Goal: Navigation & Orientation: Understand site structure

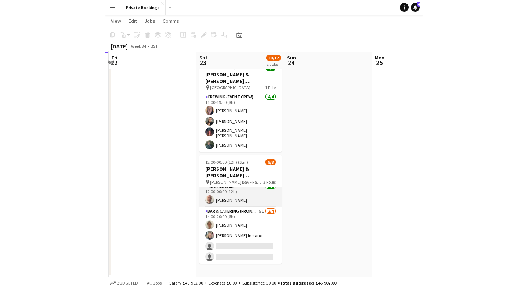
scroll to position [52, 0]
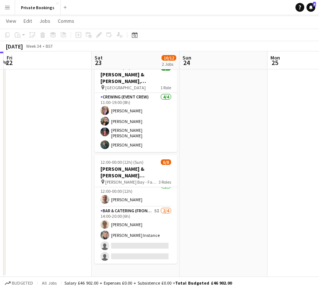
click at [317, 28] on app-page-menu "View Day view expanded Day view collapsed Month view Date picker Jump to [DATE]…" at bounding box center [159, 22] width 319 height 14
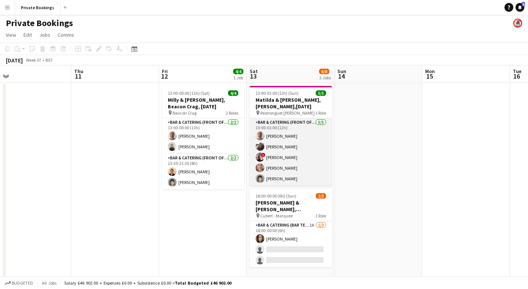
scroll to position [14, 0]
